Goal: Check status: Check status

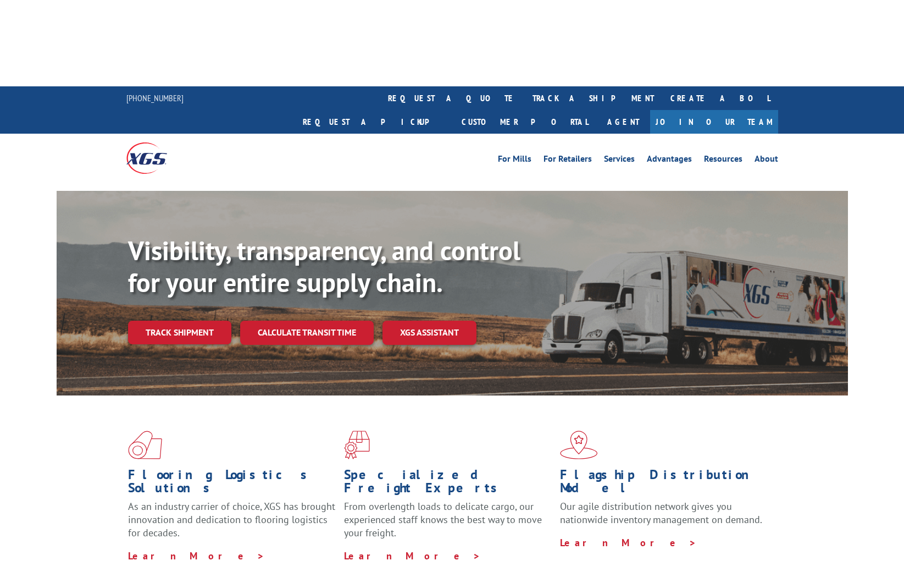
click at [137, 238] on div "Visibility, transparency, and control for your entire supply chain. Track shipm…" at bounding box center [488, 311] width 720 height 153
click at [155, 321] on link "Track shipment" at bounding box center [179, 332] width 103 height 23
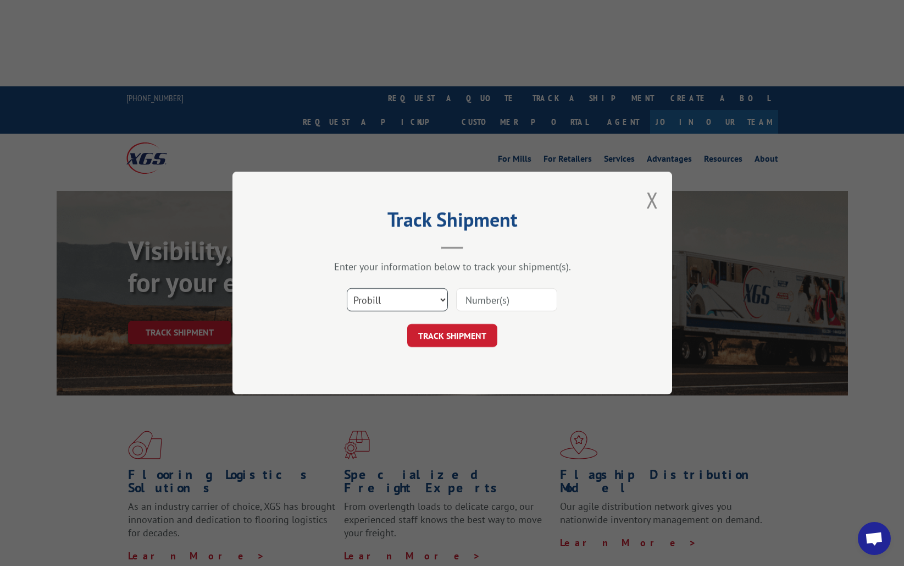
click at [410, 290] on select "Select category... Probill BOL PO" at bounding box center [397, 299] width 101 height 23
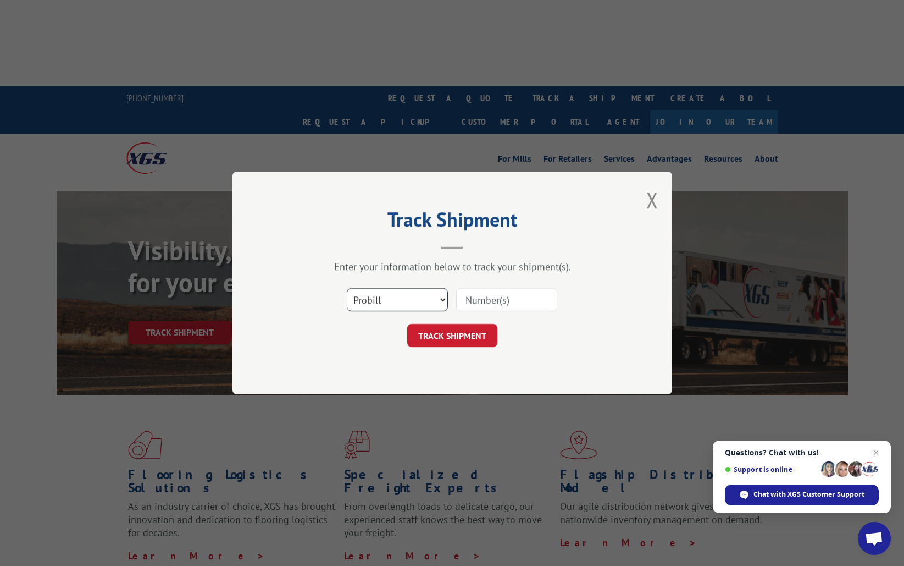
select select "bol"
click at [347, 288] on select "Select category... Probill BOL PO" at bounding box center [397, 299] width 101 height 23
click at [508, 302] on input at bounding box center [506, 299] width 101 height 23
paste input "3393037"
type input "3393037"
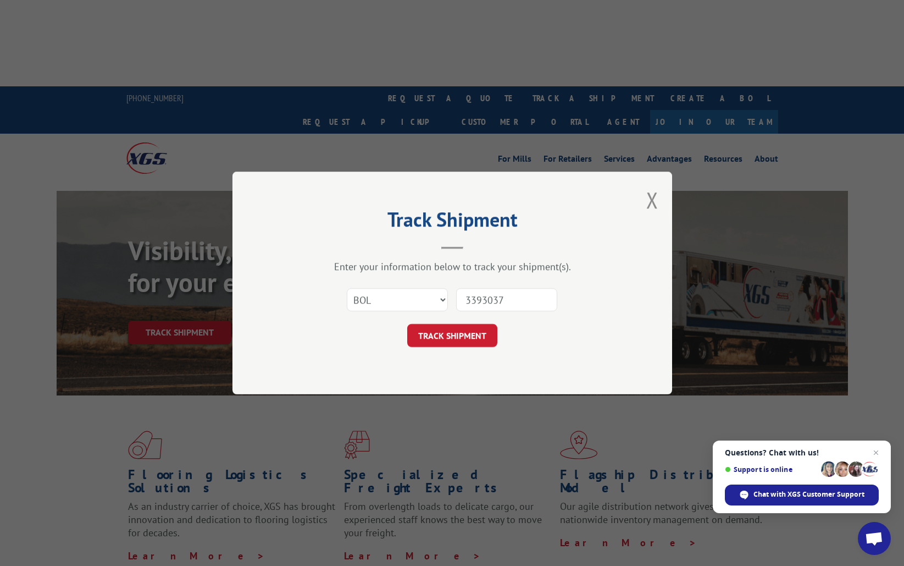
click at [453, 336] on button "TRACK SHIPMENT" at bounding box center [452, 335] width 90 height 23
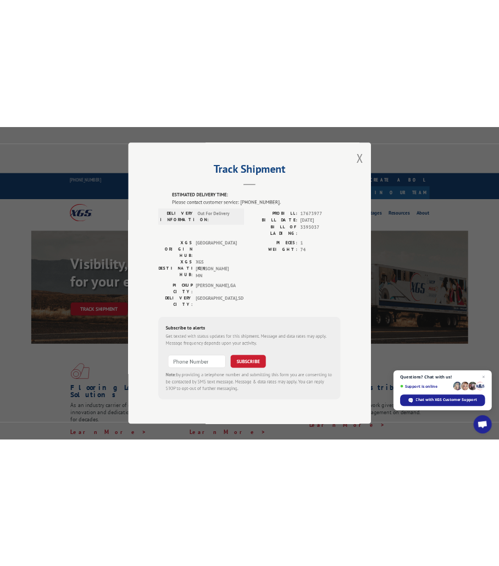
scroll to position [1, 0]
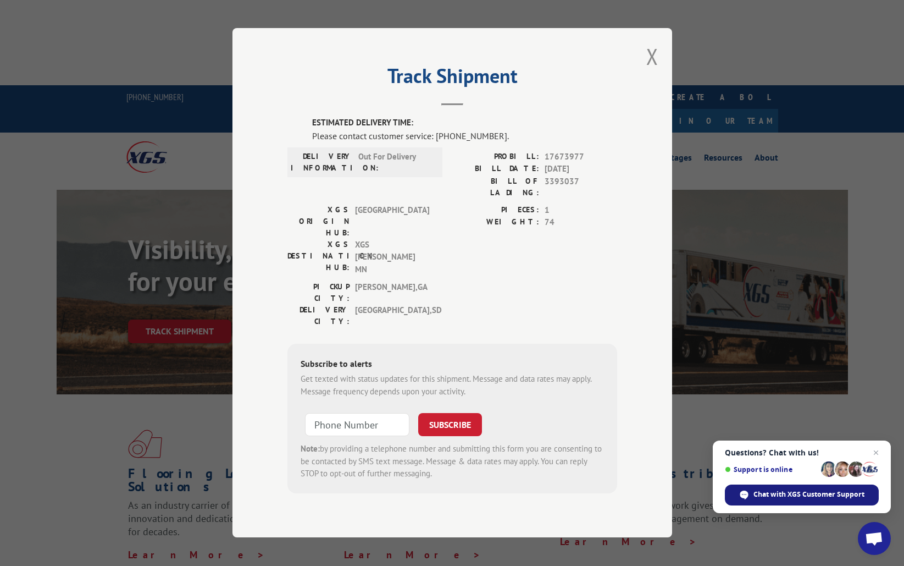
click at [788, 496] on span "Chat with XGS Customer Support" at bounding box center [809, 494] width 111 height 10
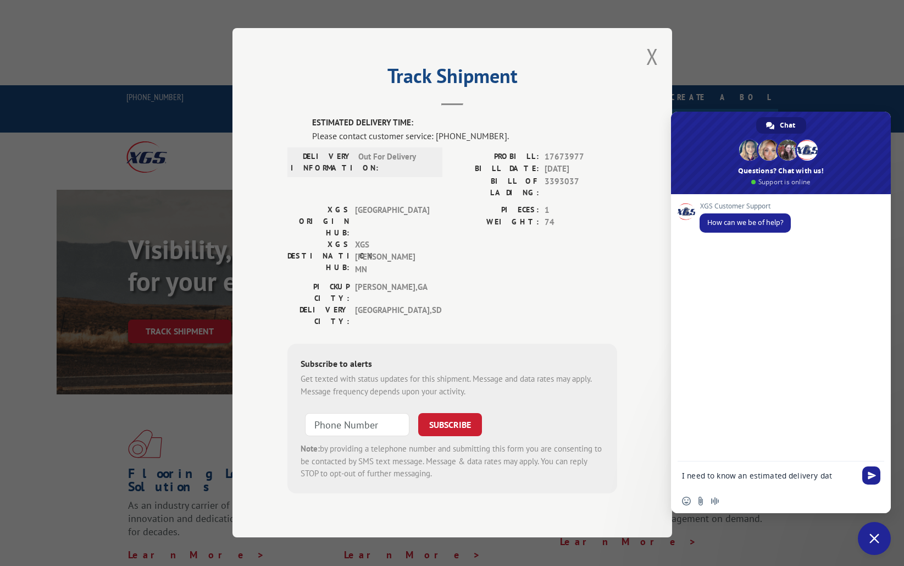
type textarea "I need to know an estimated delivery date"
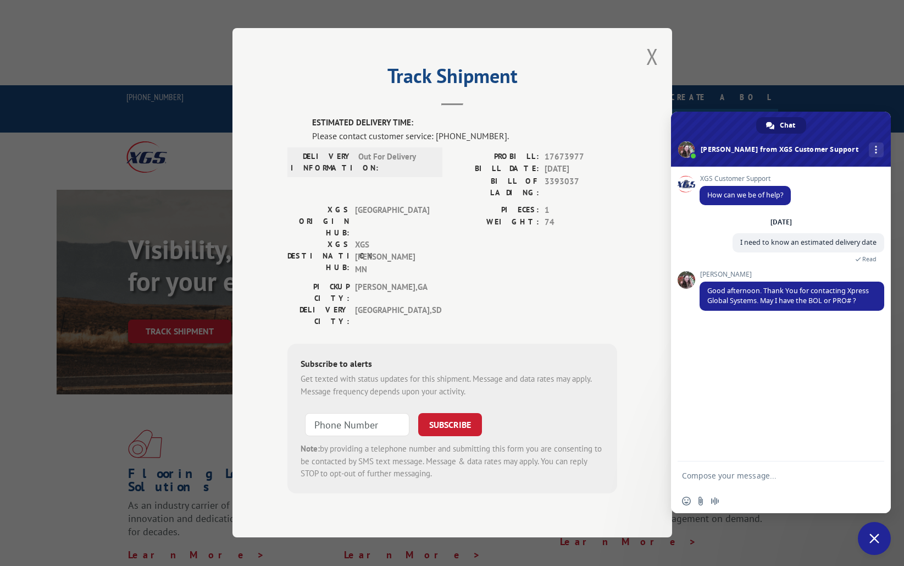
click at [747, 485] on form at bounding box center [769, 476] width 174 height 30
click at [744, 475] on textarea "Compose your message..." at bounding box center [769, 476] width 174 height 10
type textarea "PRO: 17673977"
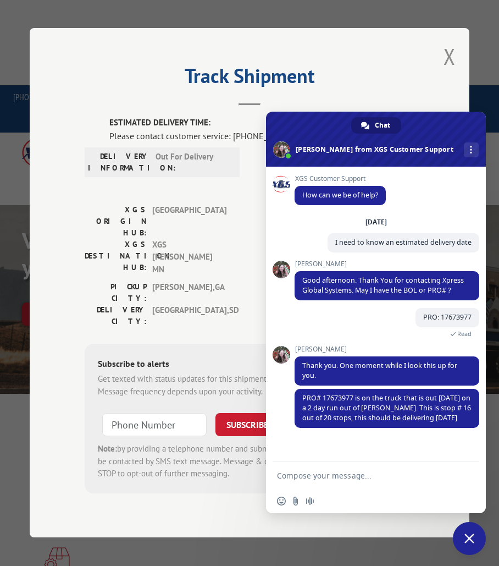
scroll to position [4, 0]
click at [323, 475] on textarea "Compose your message..." at bounding box center [364, 476] width 174 height 10
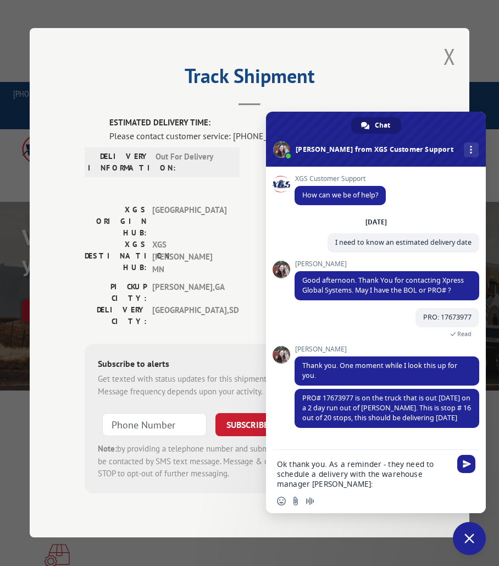
paste textarea "(605) 389-3344"
type textarea "Ok thank you. As a reminder - they need to schedule a delivery with the warehou…"
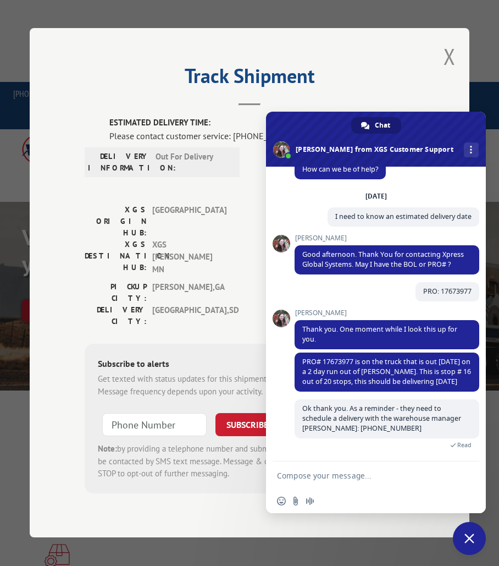
scroll to position [29, 0]
click at [191, 468] on div "ESTIMATED DELIVERY TIME: Please contact customer service: (844) 947-7447. DELIV…" at bounding box center [250, 320] width 330 height 406
click at [476, 537] on span "Close chat" at bounding box center [469, 538] width 33 height 33
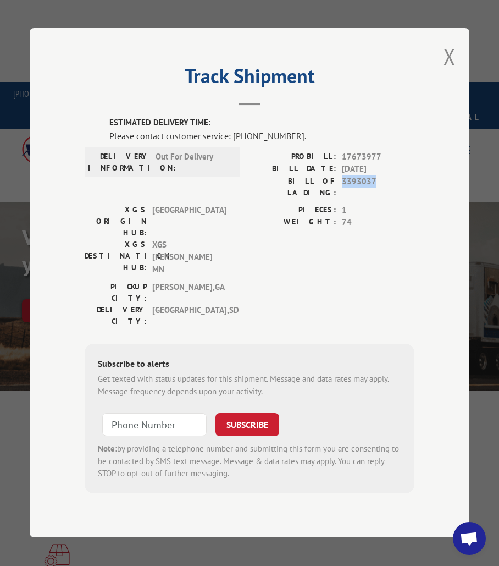
drag, startPoint x: 376, startPoint y: 198, endPoint x: 341, endPoint y: 200, distance: 35.2
click at [341, 198] on div "BILL OF LADING: 3393037" at bounding box center [332, 186] width 165 height 23
copy span "3393037"
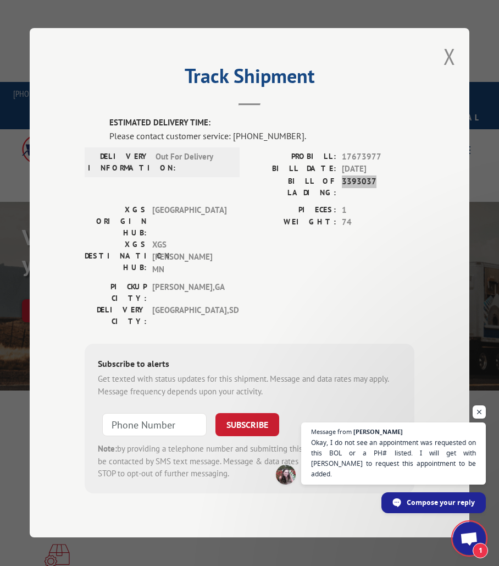
scroll to position [88, 0]
click at [438, 504] on span "Compose your reply" at bounding box center [441, 501] width 69 height 19
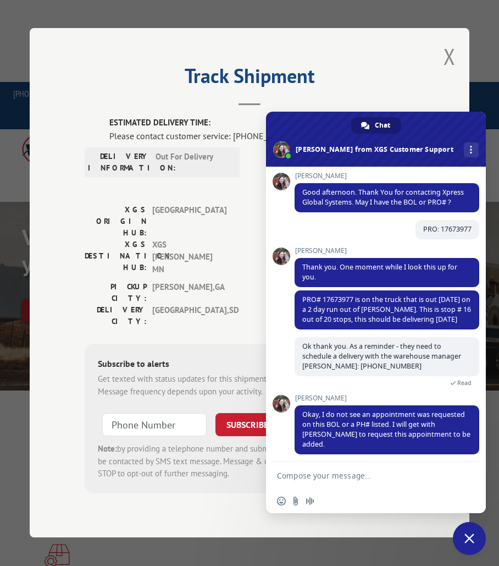
click at [350, 477] on textarea "Compose your message..." at bounding box center [364, 476] width 174 height 10
type textarea "h"
type textarea "thank you."
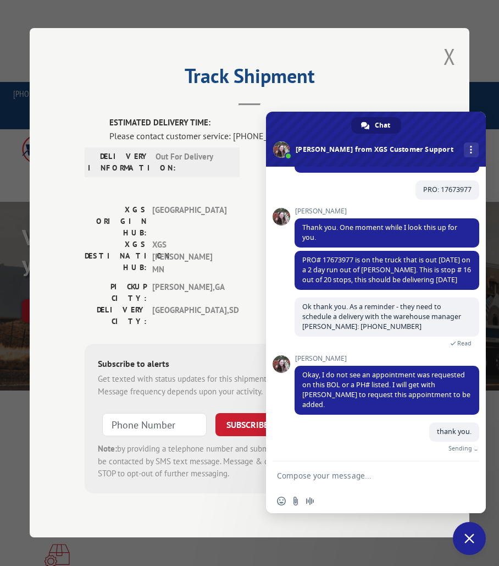
scroll to position [115, 0]
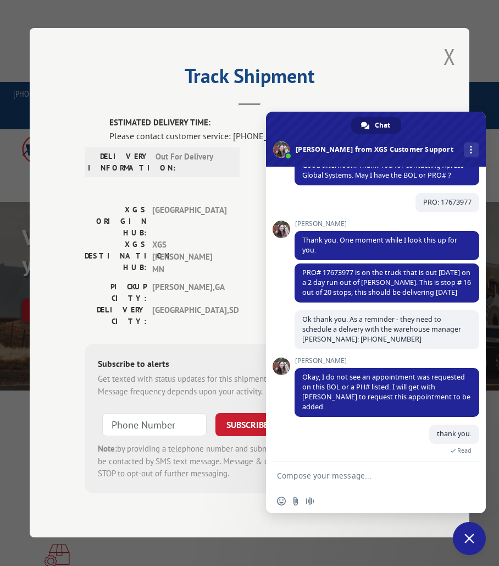
click at [471, 541] on span "Close chat" at bounding box center [470, 538] width 10 height 10
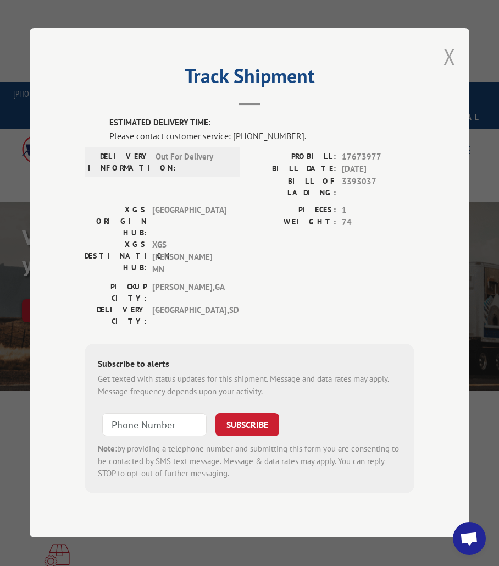
click at [445, 71] on button "Close modal" at bounding box center [450, 56] width 12 height 29
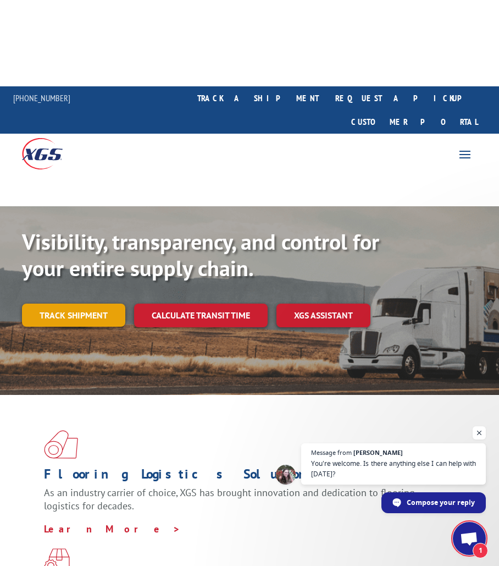
scroll to position [163, 0]
click at [69, 304] on link "Track shipment" at bounding box center [73, 315] width 103 height 23
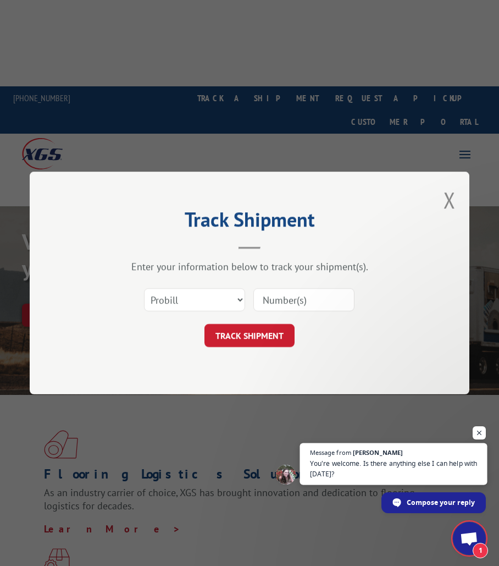
click at [416, 465] on span "You're welcome. Is there anything else I can help with [DATE]?" at bounding box center [394, 468] width 168 height 21
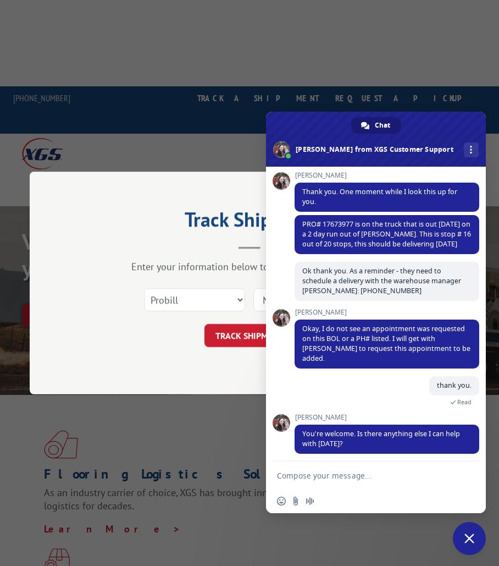
click at [396, 466] on form at bounding box center [364, 476] width 174 height 30
click at [289, 469] on form at bounding box center [364, 476] width 174 height 30
click at [287, 475] on textarea "Compose your message..." at bounding box center [364, 476] width 174 height 10
type textarea "that is all - have a great week"
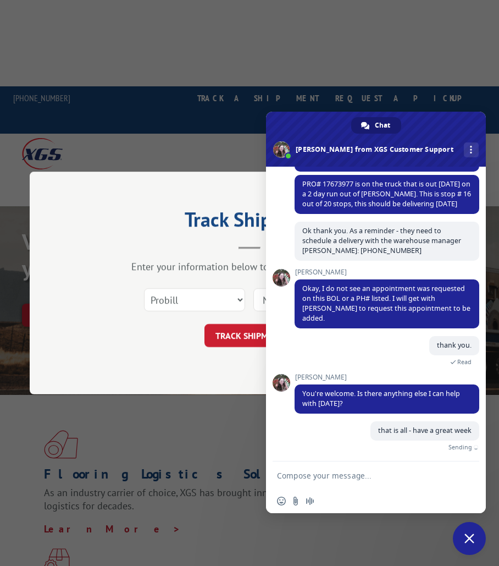
scroll to position [191, 0]
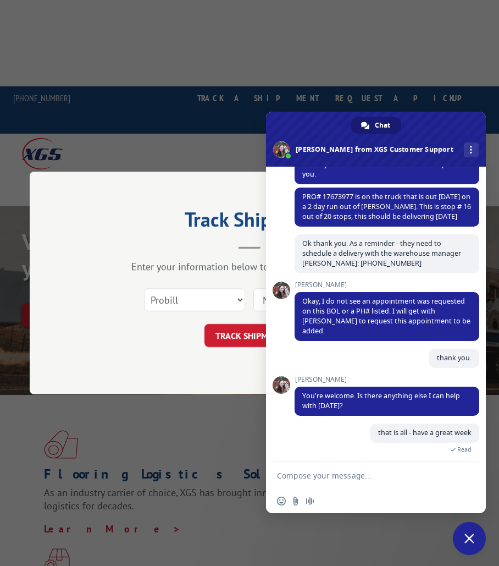
click at [467, 543] on span "Close chat" at bounding box center [469, 538] width 33 height 33
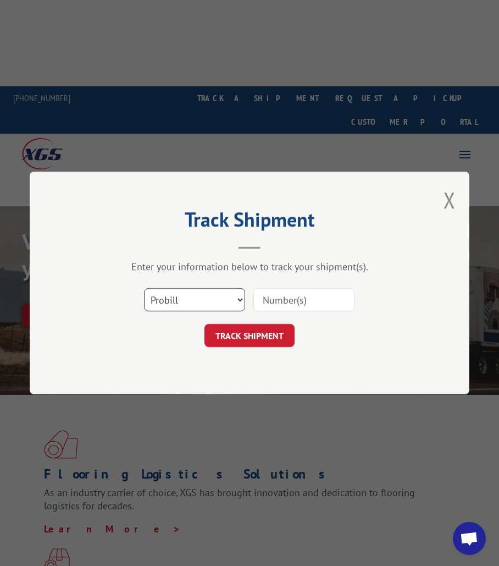
click at [191, 301] on select "Select category... Probill BOL PO" at bounding box center [194, 299] width 101 height 23
click at [163, 295] on select "Select category... Probill BOL PO" at bounding box center [194, 299] width 101 height 23
select select "bol"
click at [144, 288] on select "Select category... Probill BOL PO" at bounding box center [194, 299] width 101 height 23
click at [287, 301] on input at bounding box center [303, 299] width 101 height 23
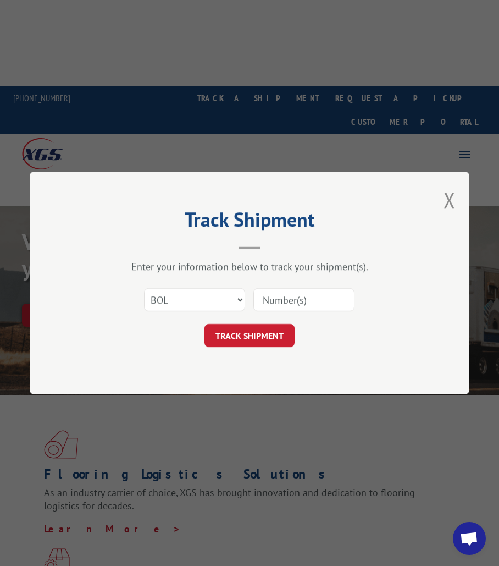
paste input "3393037"
type input "3393037"
click at [261, 328] on button "TRACK SHIPMENT" at bounding box center [250, 335] width 90 height 23
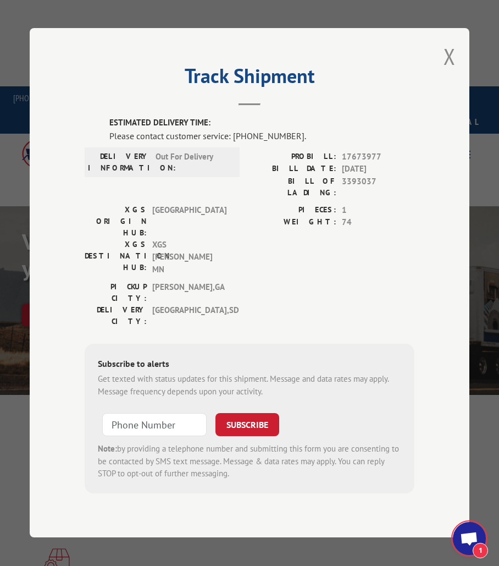
scroll to position [212, 0]
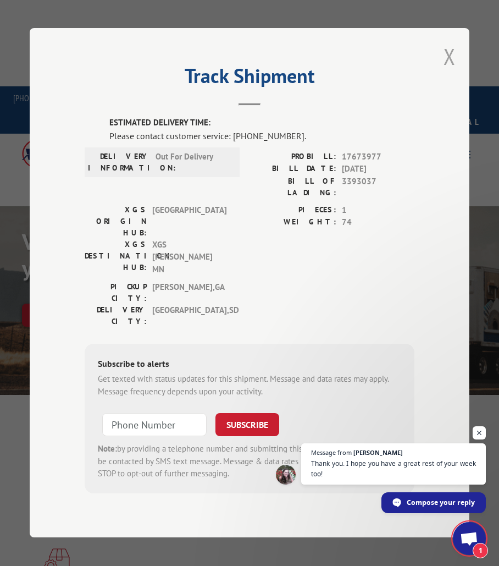
click at [453, 67] on button "Close modal" at bounding box center [450, 56] width 12 height 29
